Goal: Task Accomplishment & Management: Use online tool/utility

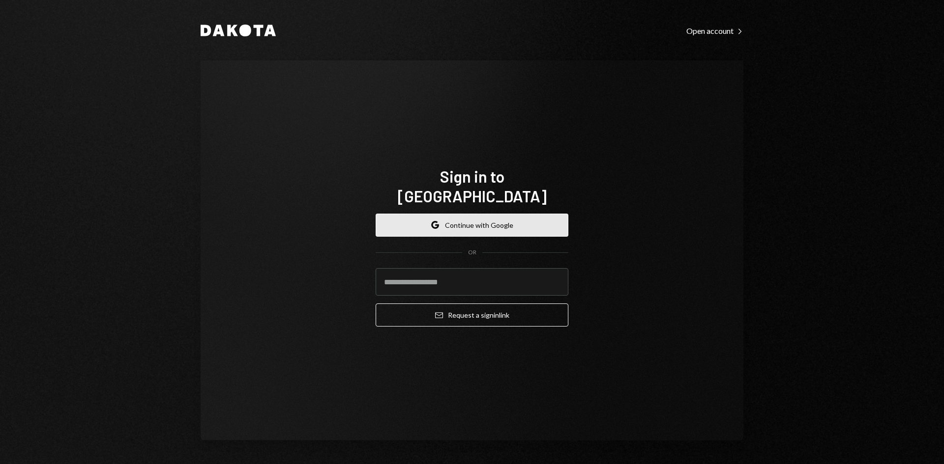
click at [490, 215] on button "Google Continue with Google" at bounding box center [471, 225] width 193 height 23
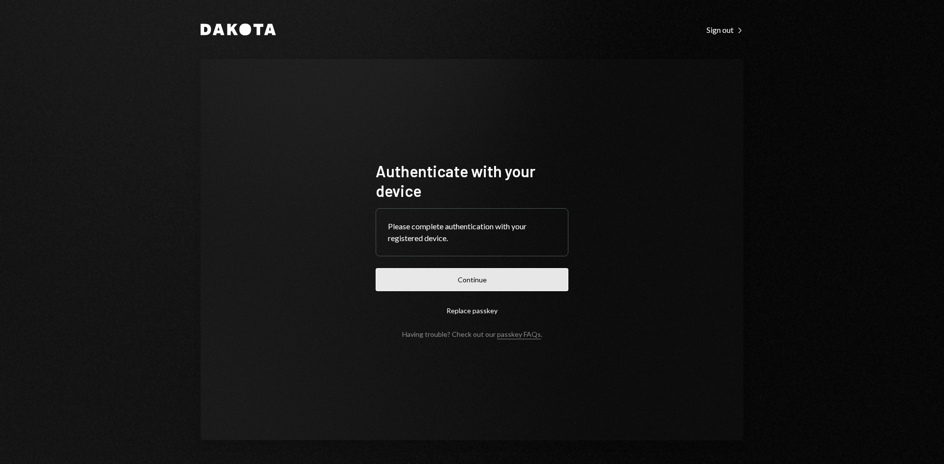
click at [489, 282] on button "Continue" at bounding box center [471, 279] width 193 height 23
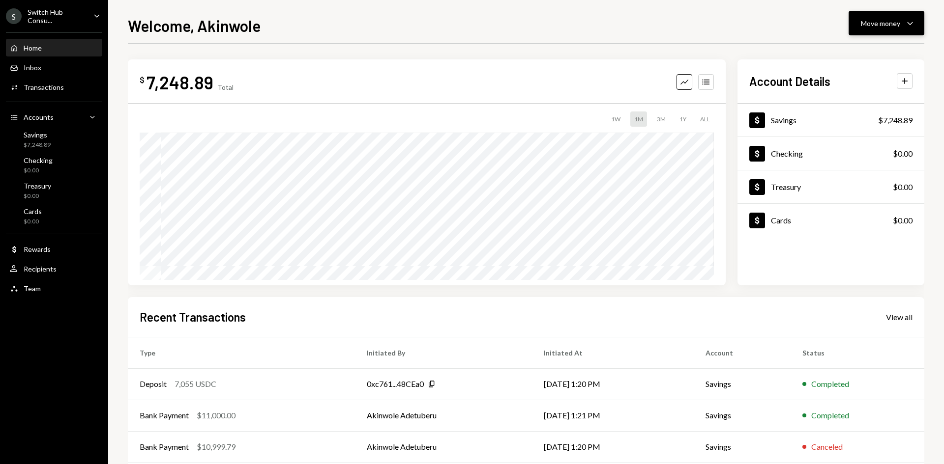
click at [880, 24] on div "Move money" at bounding box center [880, 23] width 39 height 10
click at [866, 53] on div "Send" at bounding box center [878, 53] width 72 height 10
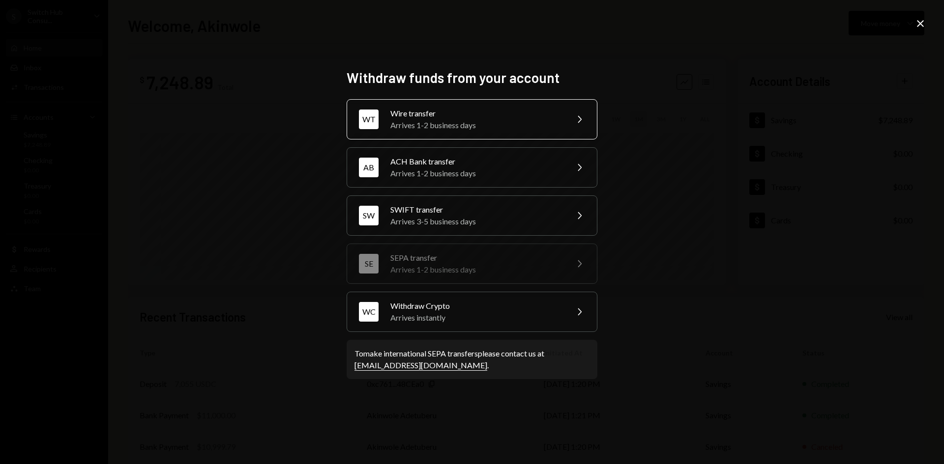
click at [467, 117] on div "Wire transfer" at bounding box center [475, 114] width 171 height 12
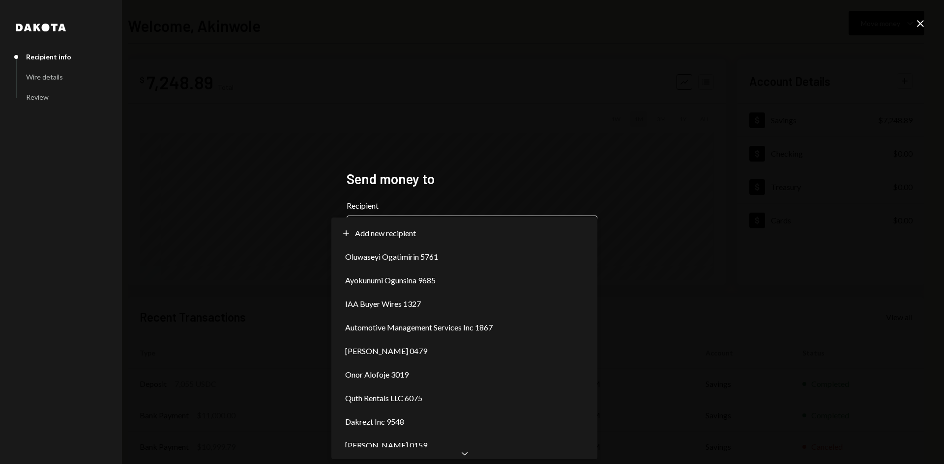
click at [445, 239] on body "**********" at bounding box center [472, 232] width 944 height 464
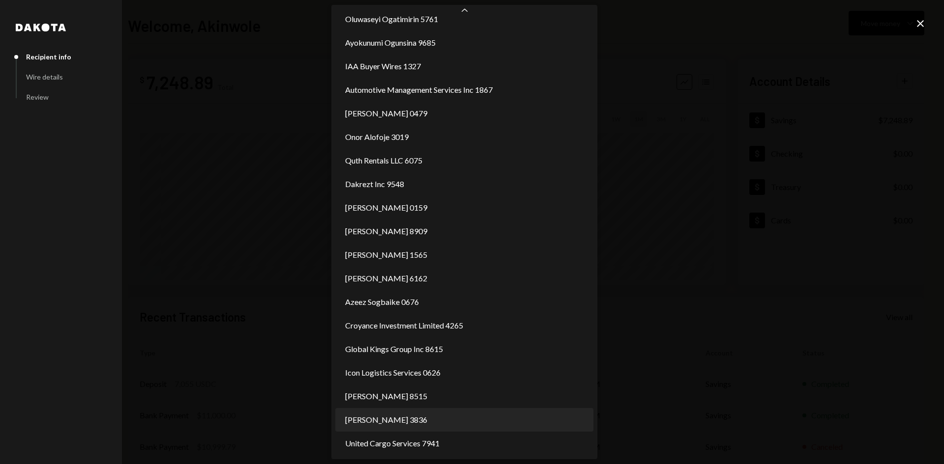
scroll to position [37, 0]
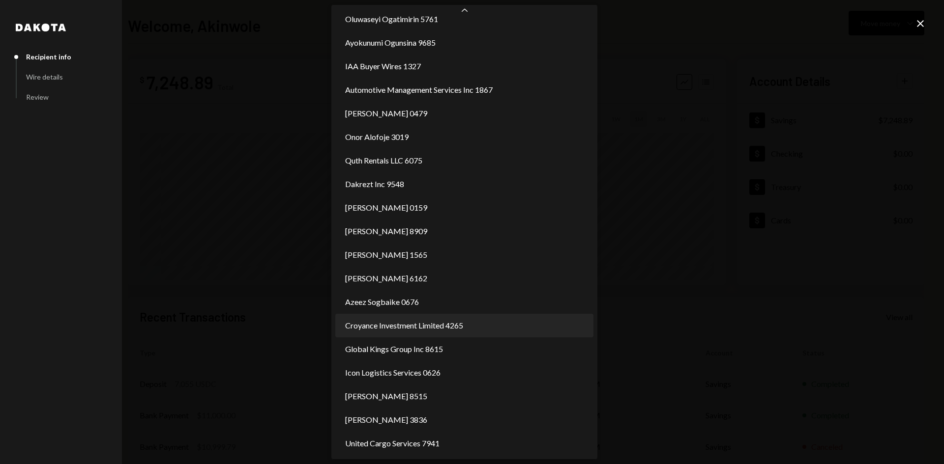
select select "**********"
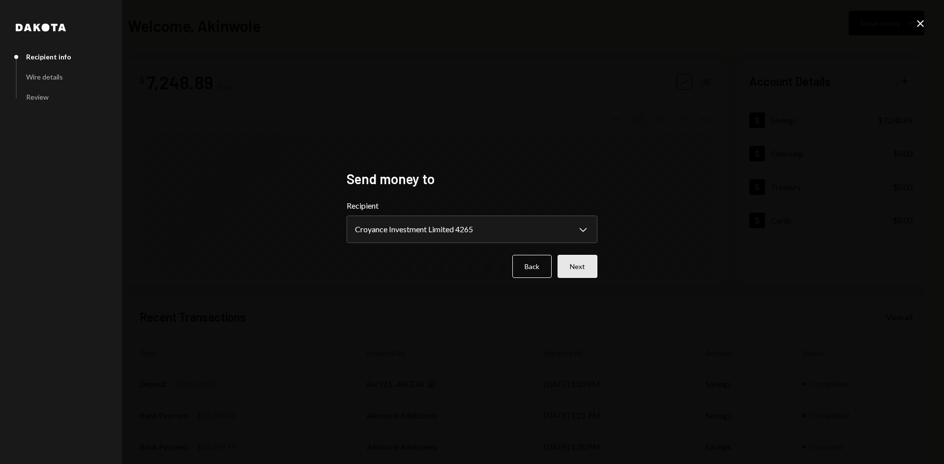
click at [585, 270] on button "Next" at bounding box center [577, 266] width 40 height 23
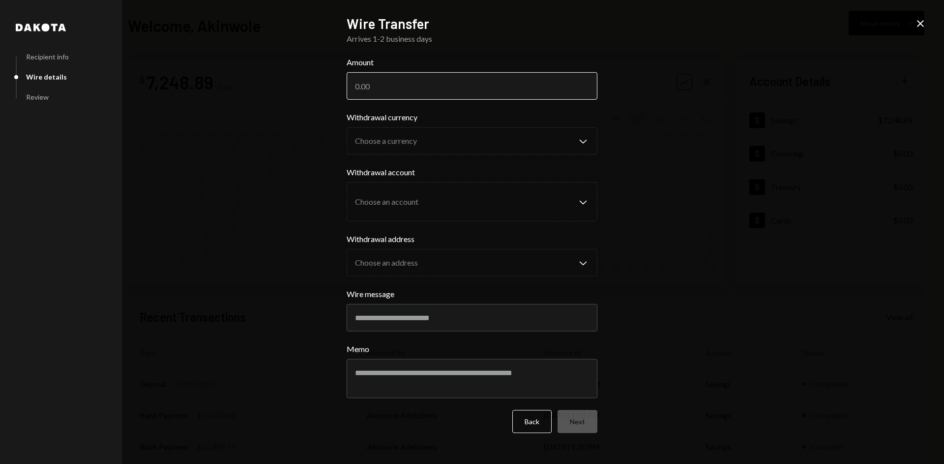
click at [400, 85] on input "Amount" at bounding box center [471, 86] width 251 height 28
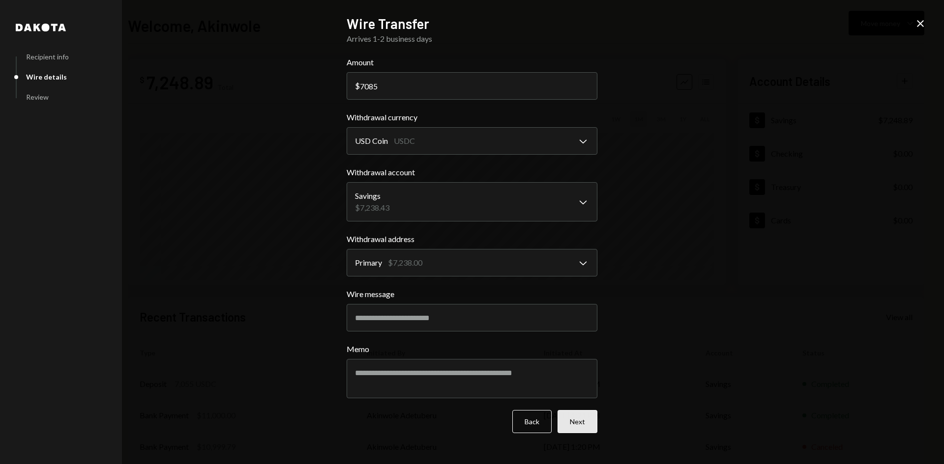
type input "7085"
click at [582, 427] on button "Next" at bounding box center [577, 421] width 40 height 23
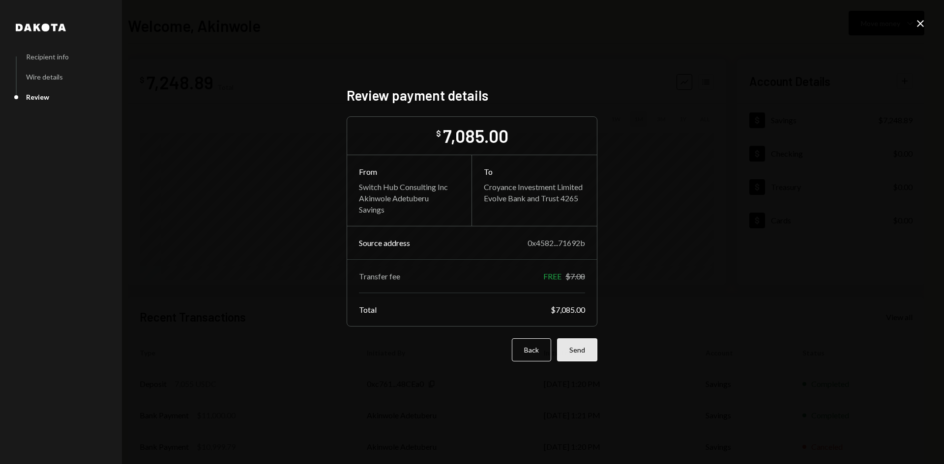
click at [585, 361] on button "Send" at bounding box center [577, 350] width 40 height 23
